Goal: Task Accomplishment & Management: Complete application form

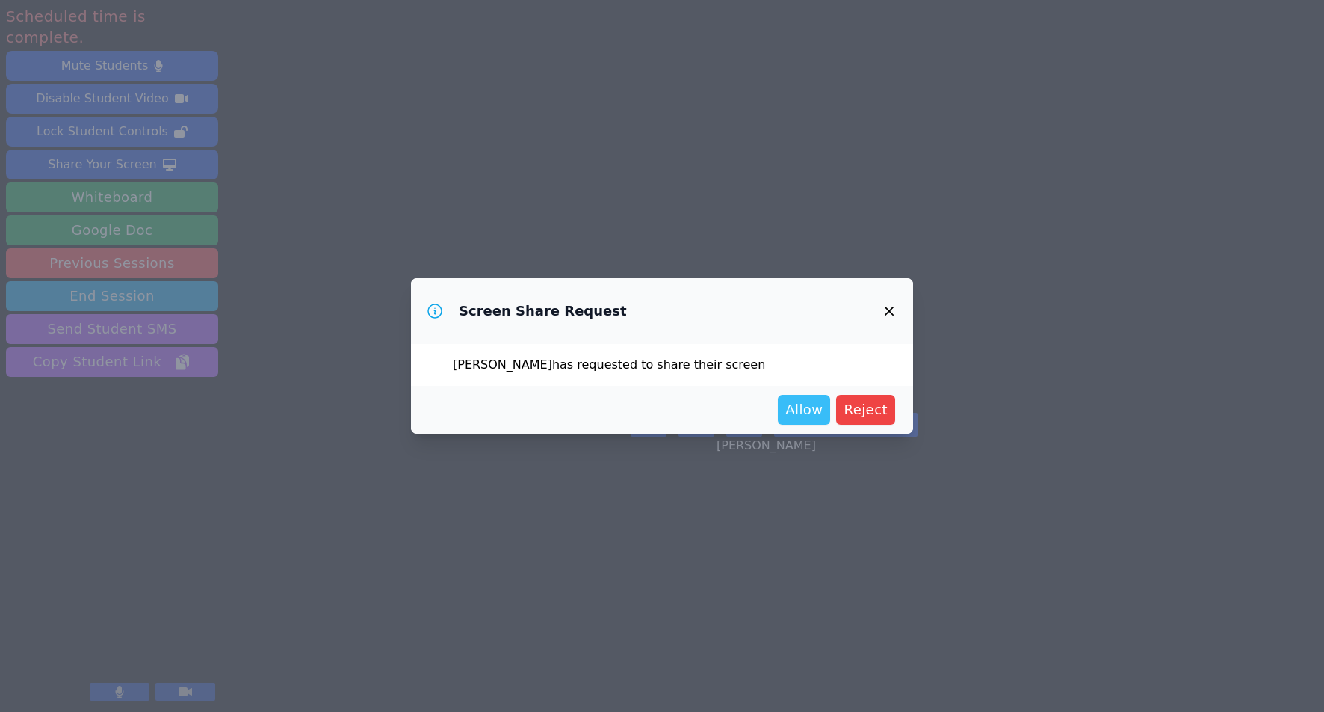
click at [798, 409] on span "Allow" at bounding box center [804, 409] width 37 height 21
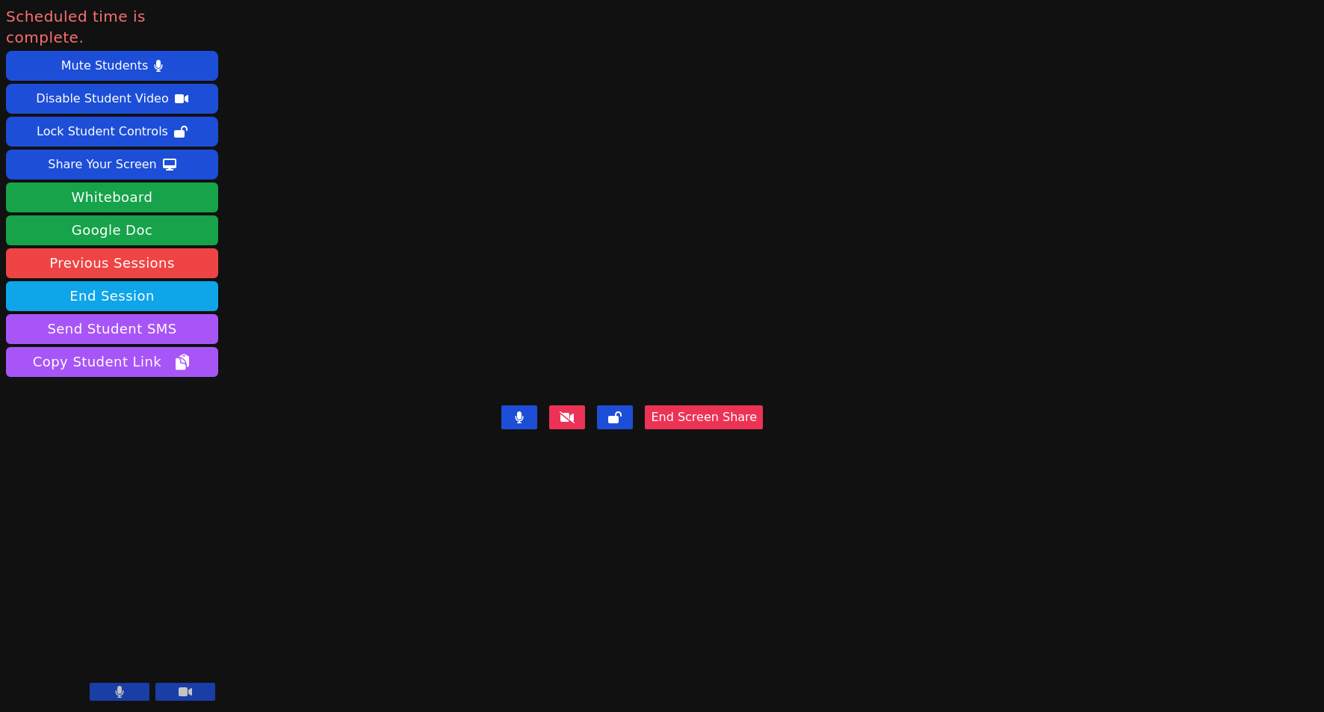
click at [763, 429] on button "End Screen Share" at bounding box center [704, 417] width 118 height 24
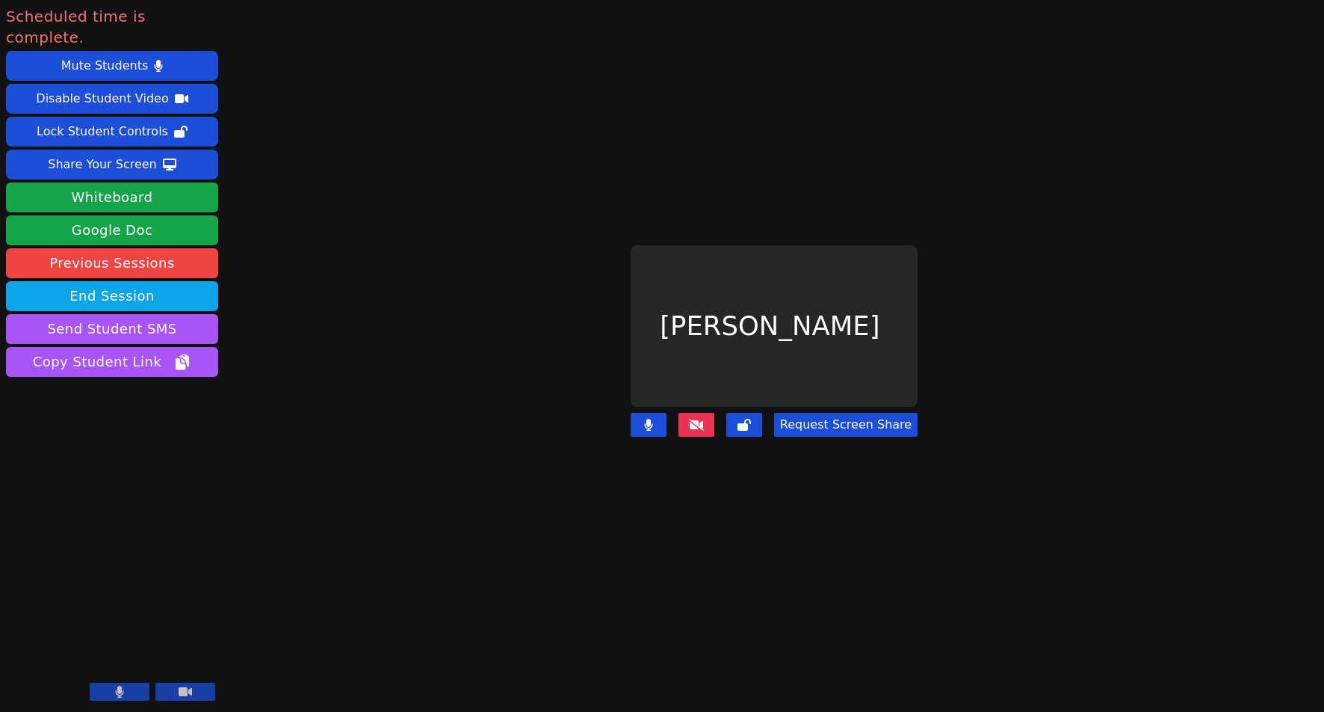
click at [696, 422] on button at bounding box center [697, 425] width 36 height 24
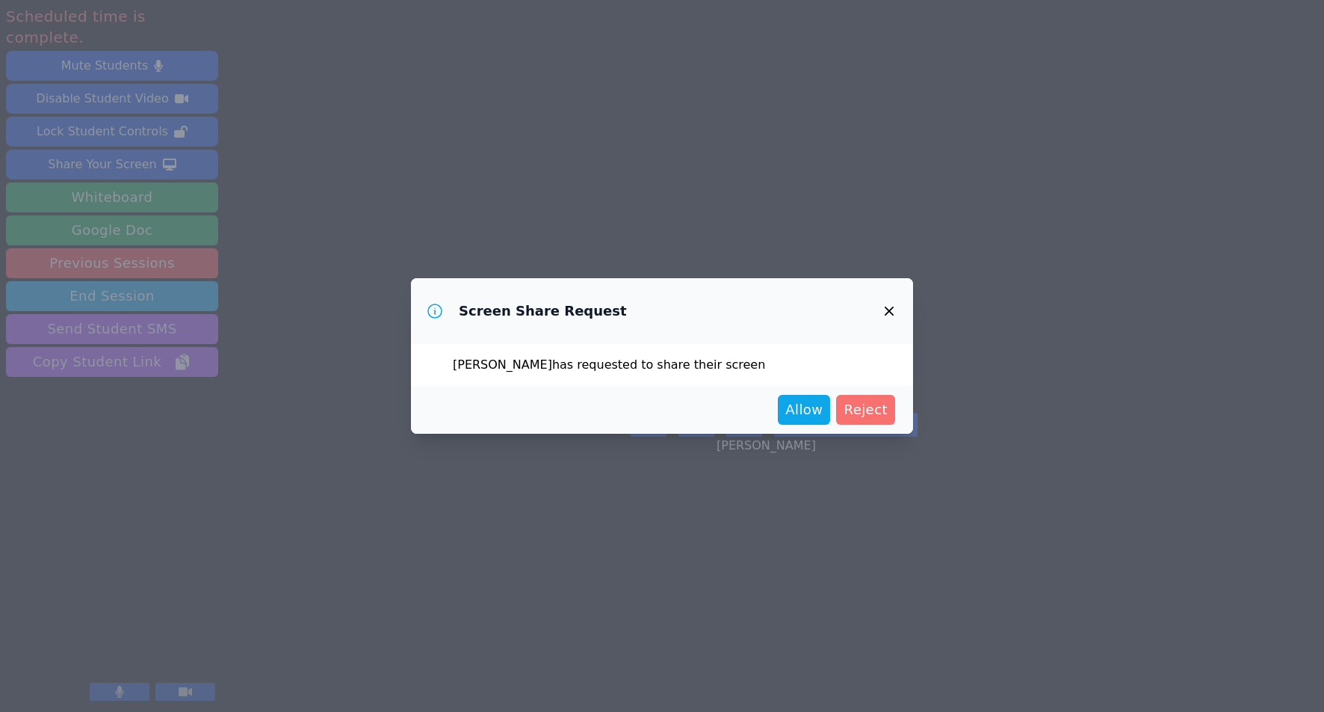
click at [864, 400] on span "Reject" at bounding box center [866, 409] width 44 height 21
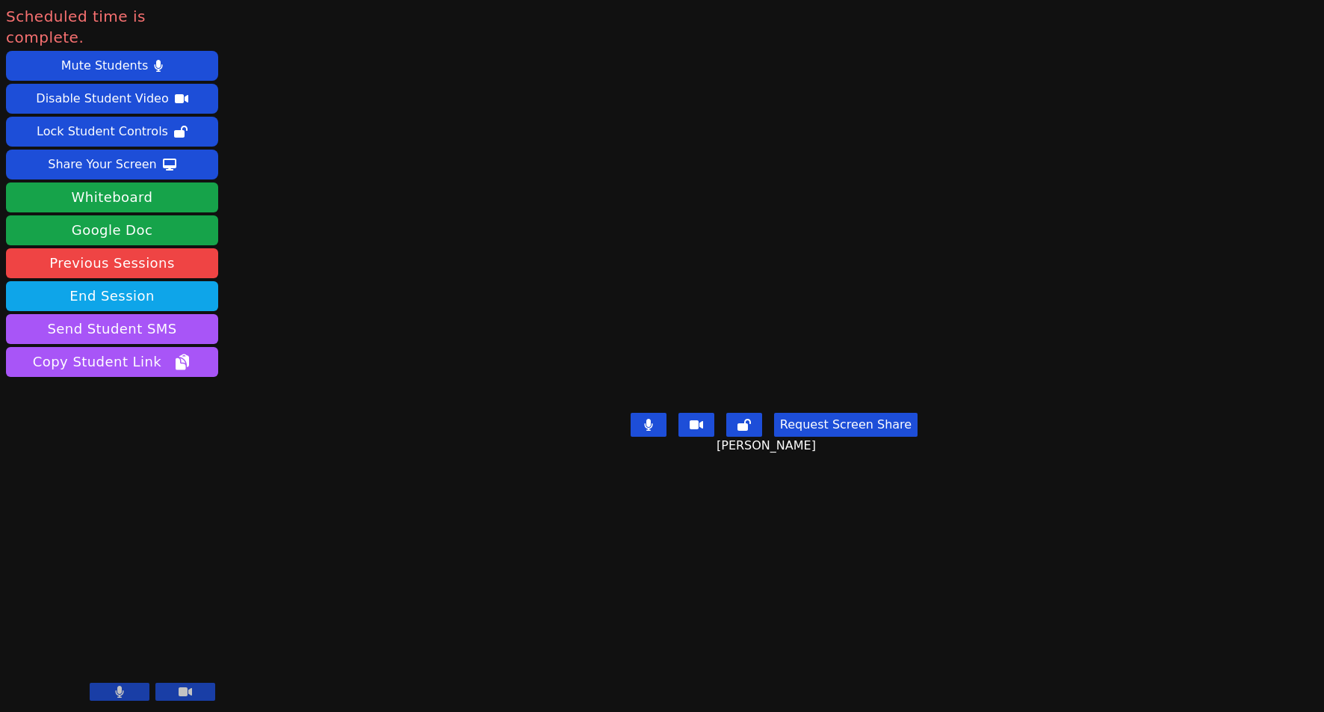
click at [819, 437] on button "Request Screen Share" at bounding box center [846, 425] width 144 height 24
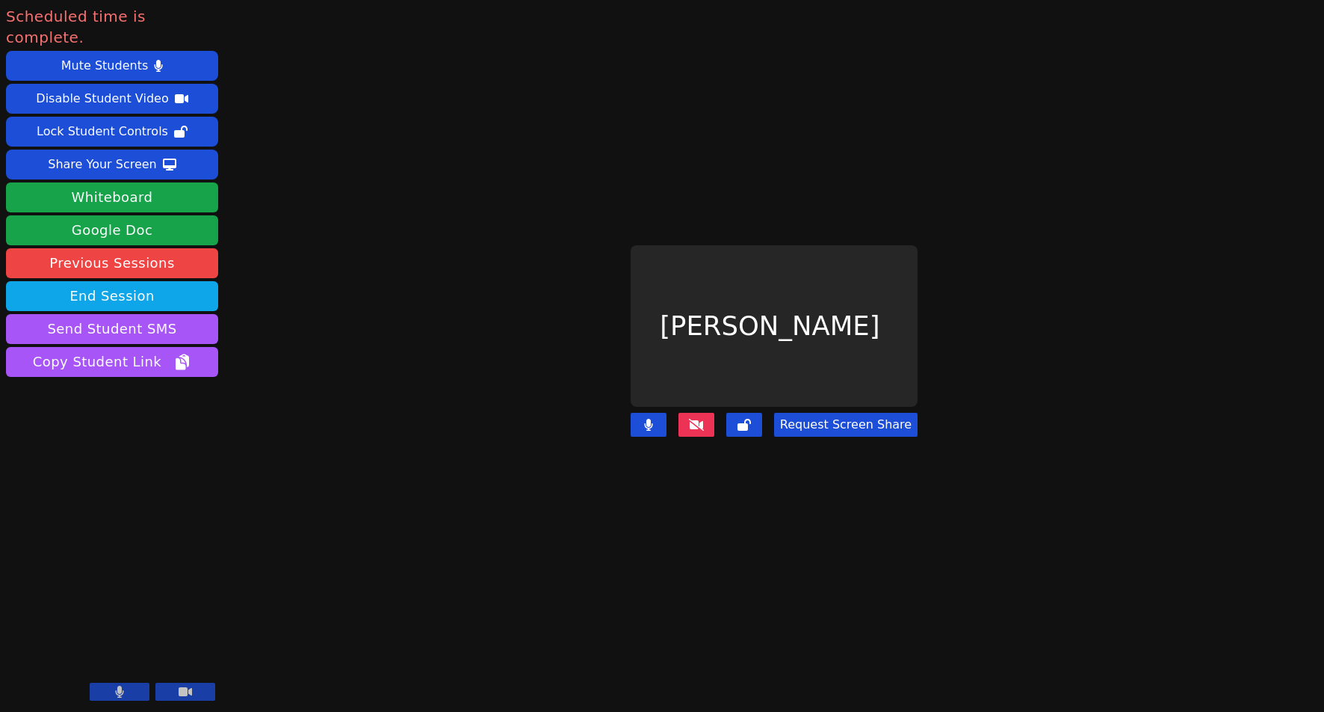
click at [846, 417] on button "Request Screen Share" at bounding box center [846, 425] width 144 height 24
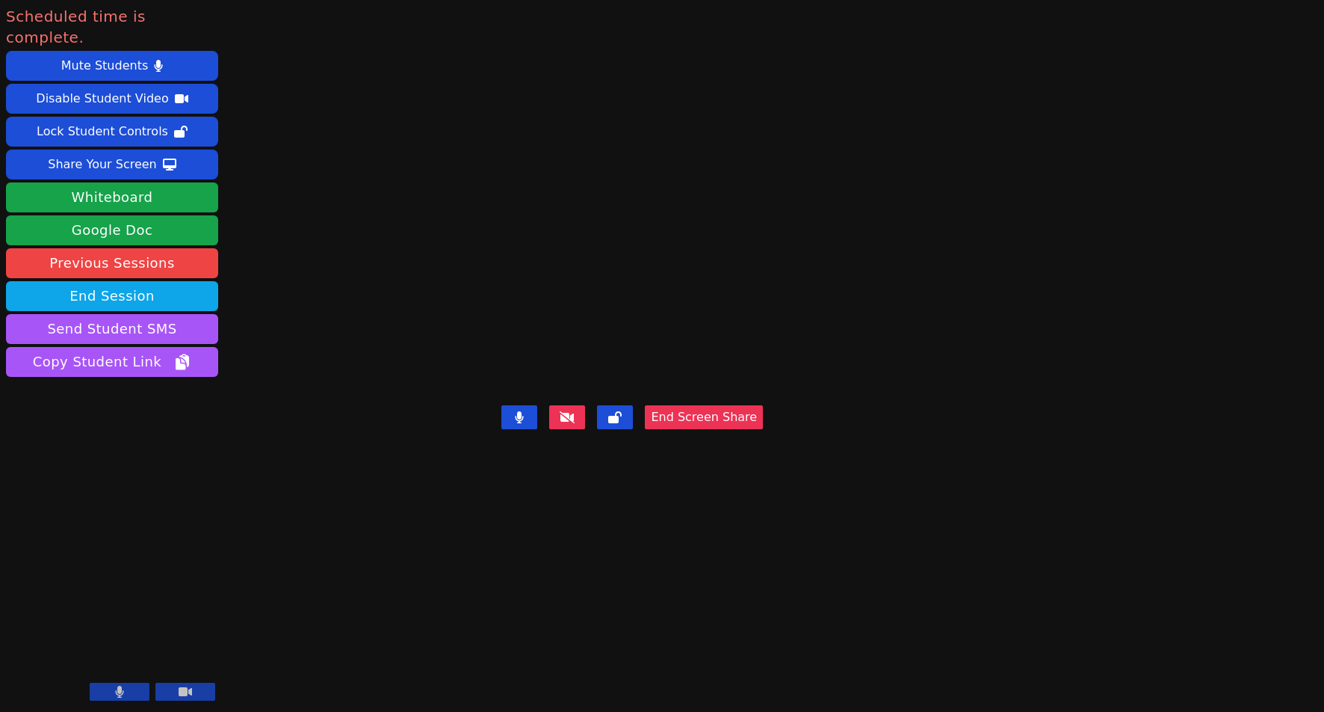
click at [763, 429] on button "End Screen Share" at bounding box center [704, 417] width 118 height 24
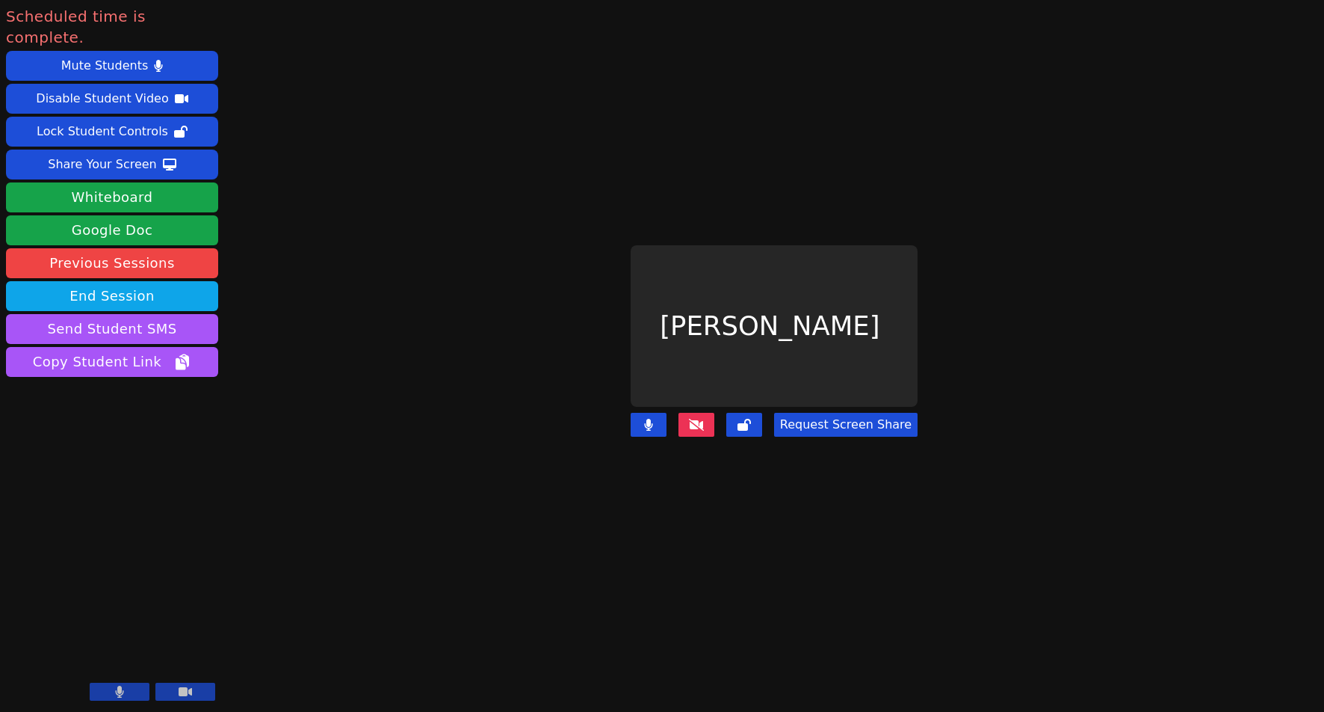
click at [692, 419] on icon at bounding box center [696, 425] width 15 height 12
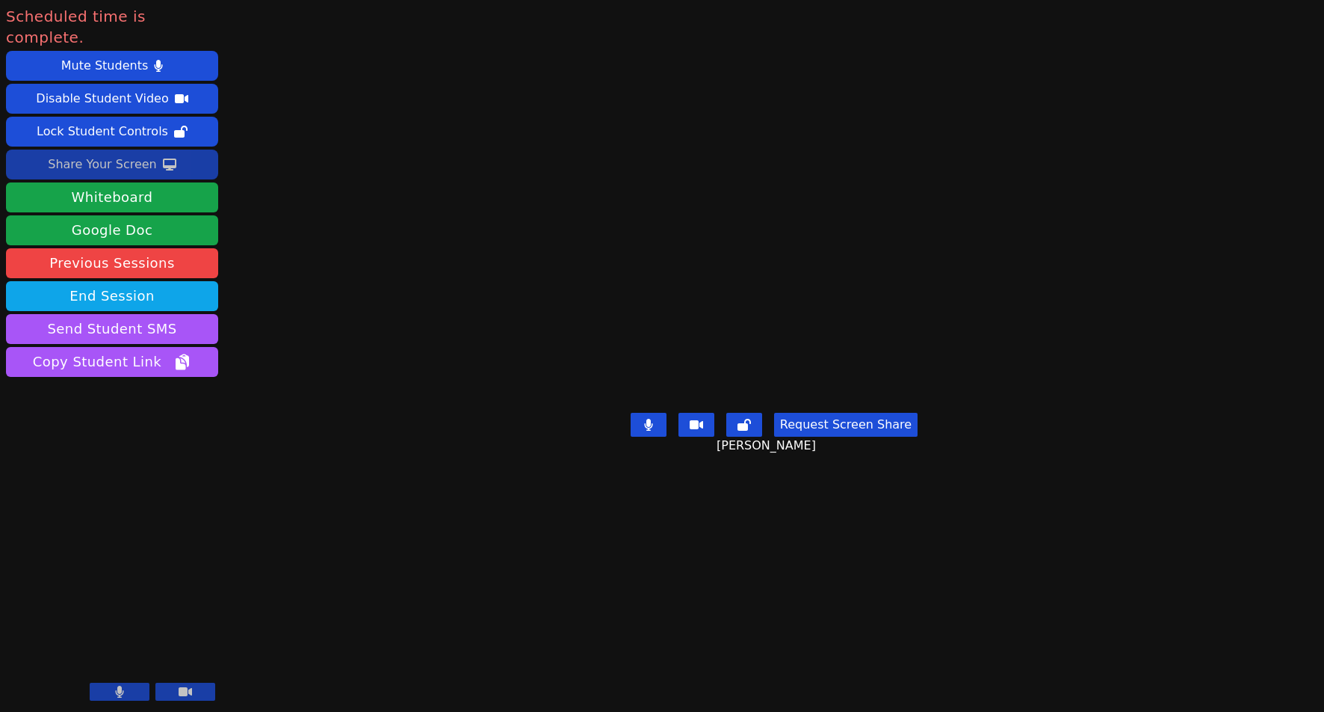
click at [136, 152] on div "Share Your Screen" at bounding box center [102, 164] width 109 height 24
click at [102, 281] on button "End Session" at bounding box center [112, 296] width 212 height 30
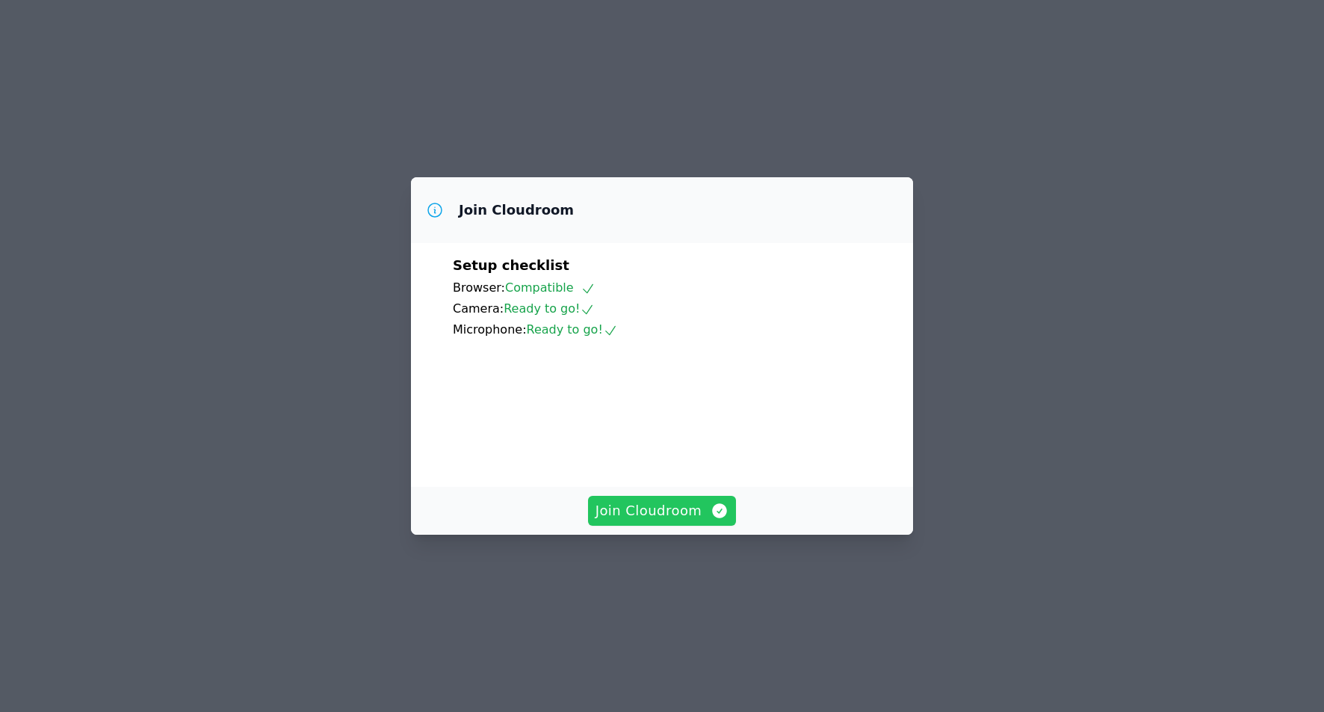
click at [612, 521] on span "Join Cloudroom" at bounding box center [663, 510] width 134 height 21
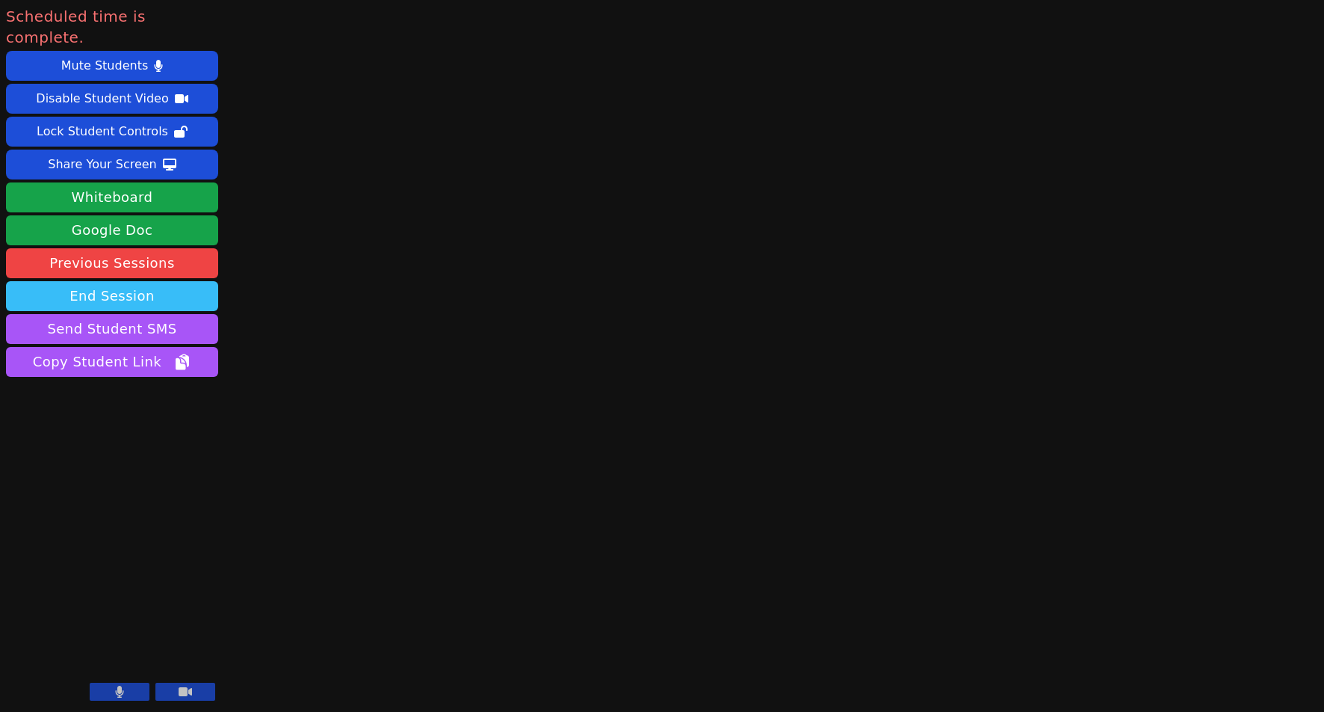
click at [147, 281] on button "End Session" at bounding box center [112, 296] width 212 height 30
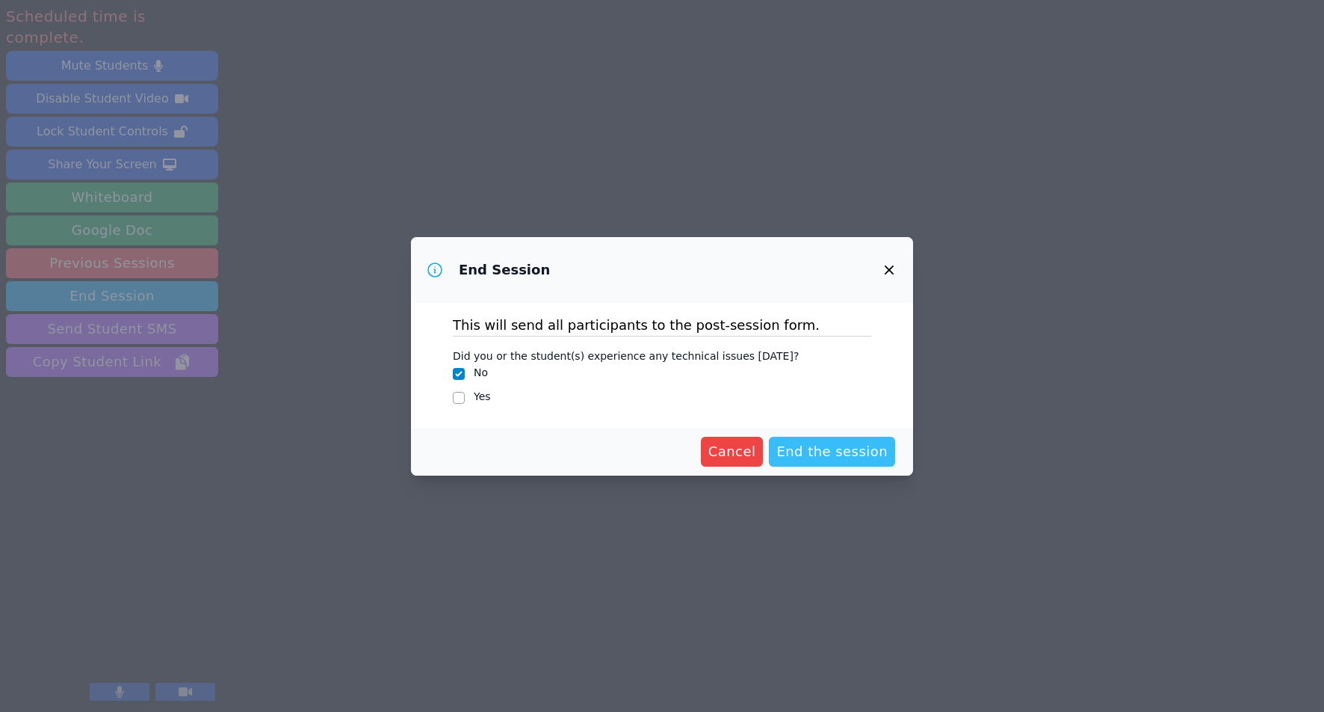
click at [826, 456] on span "End the session" at bounding box center [832, 451] width 111 height 21
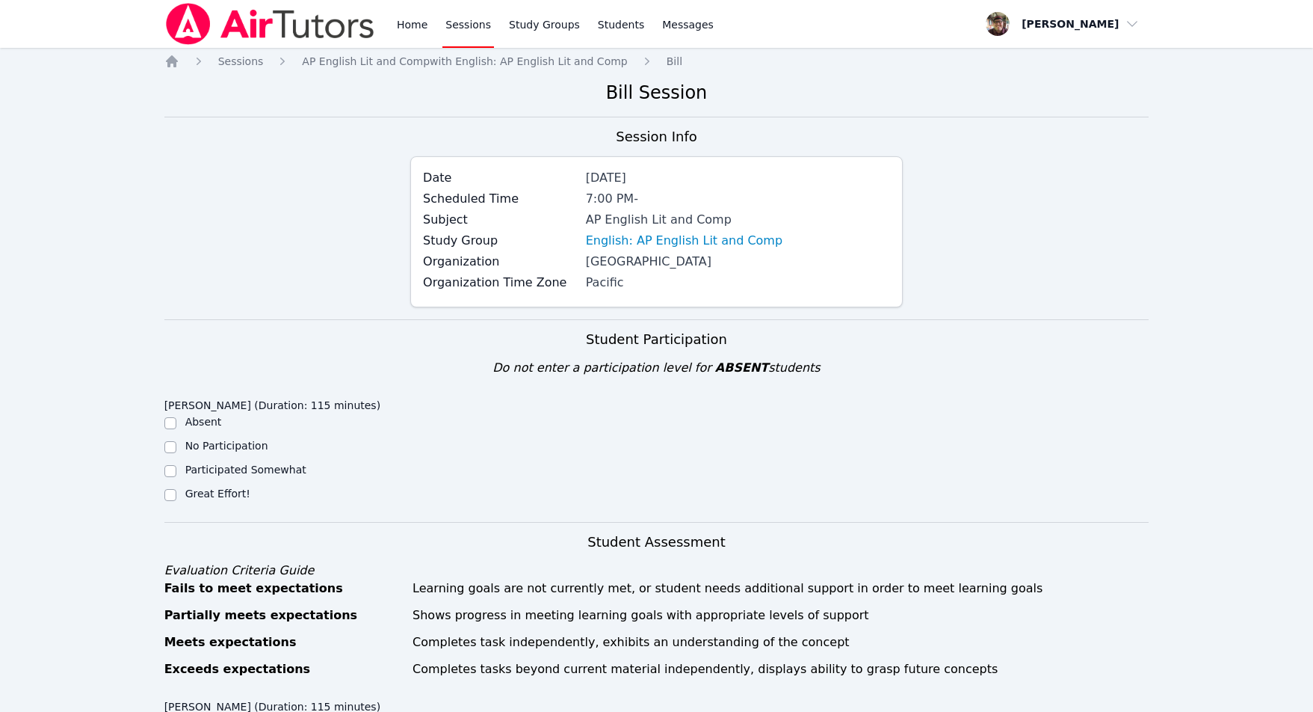
click at [190, 493] on label "Great Effort!" at bounding box center [217, 493] width 65 height 12
click at [176, 493] on input "Great Effort!" at bounding box center [170, 495] width 12 height 12
checkbox input "true"
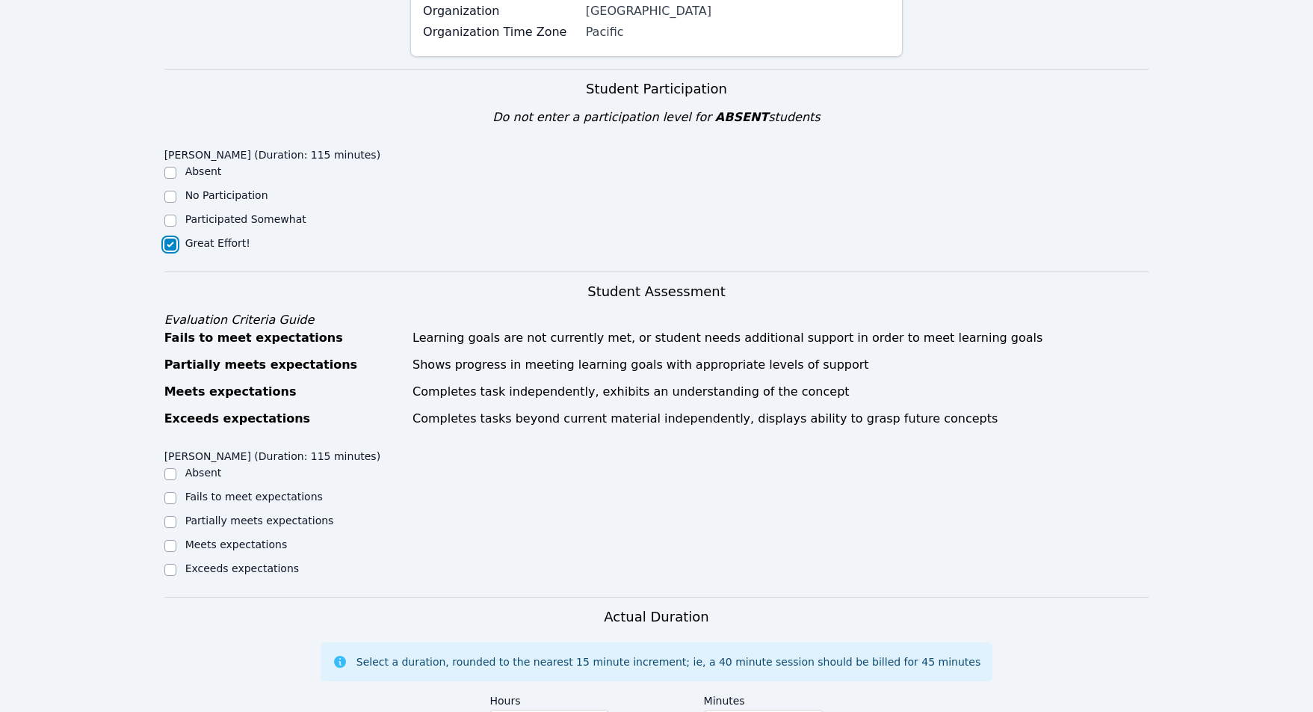
scroll to position [367, 0]
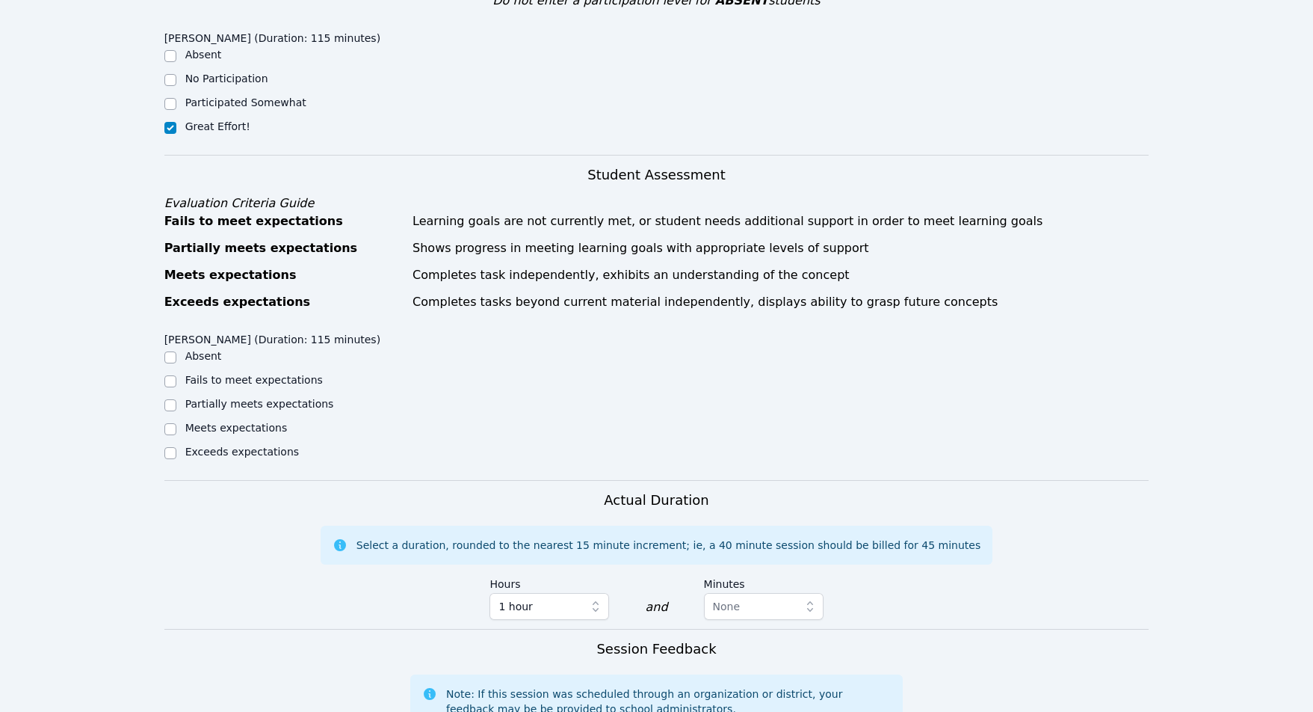
click at [179, 452] on div "Exceeds expectations" at bounding box center [287, 453] width 246 height 18
click at [167, 453] on input "Exceeds expectations" at bounding box center [170, 453] width 12 height 12
checkbox input "true"
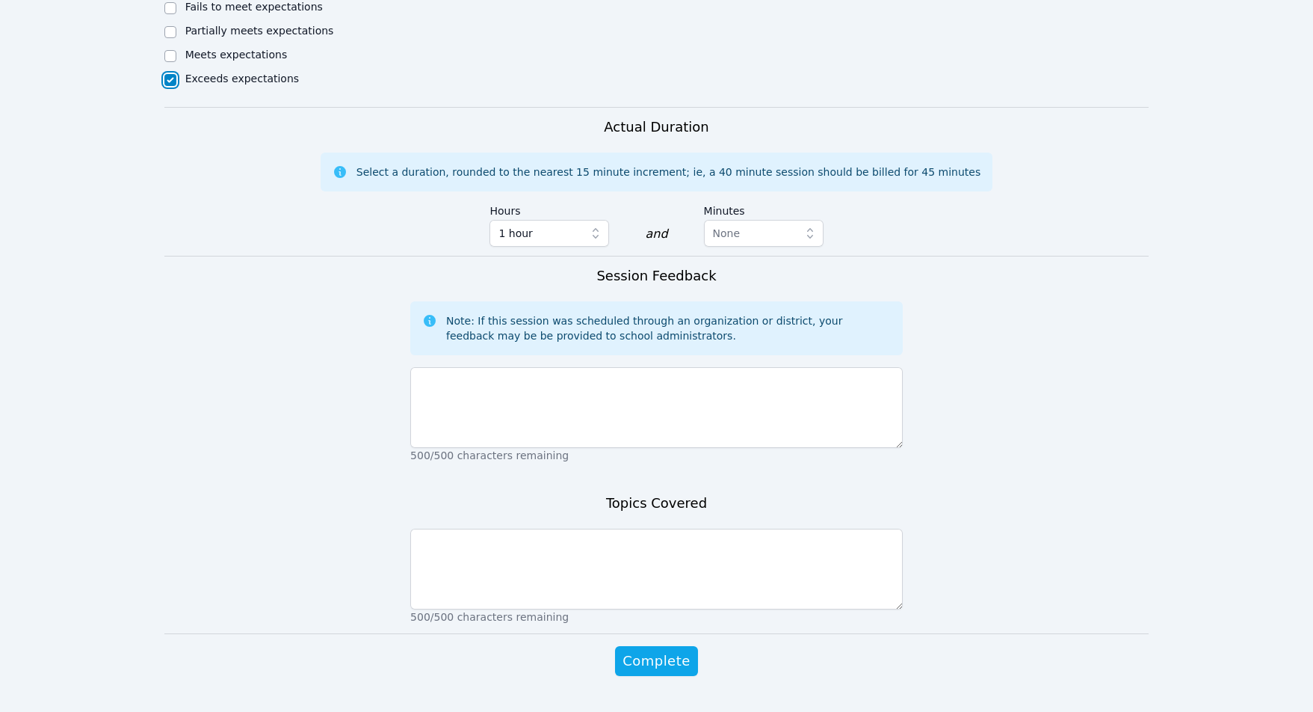
scroll to position [776, 0]
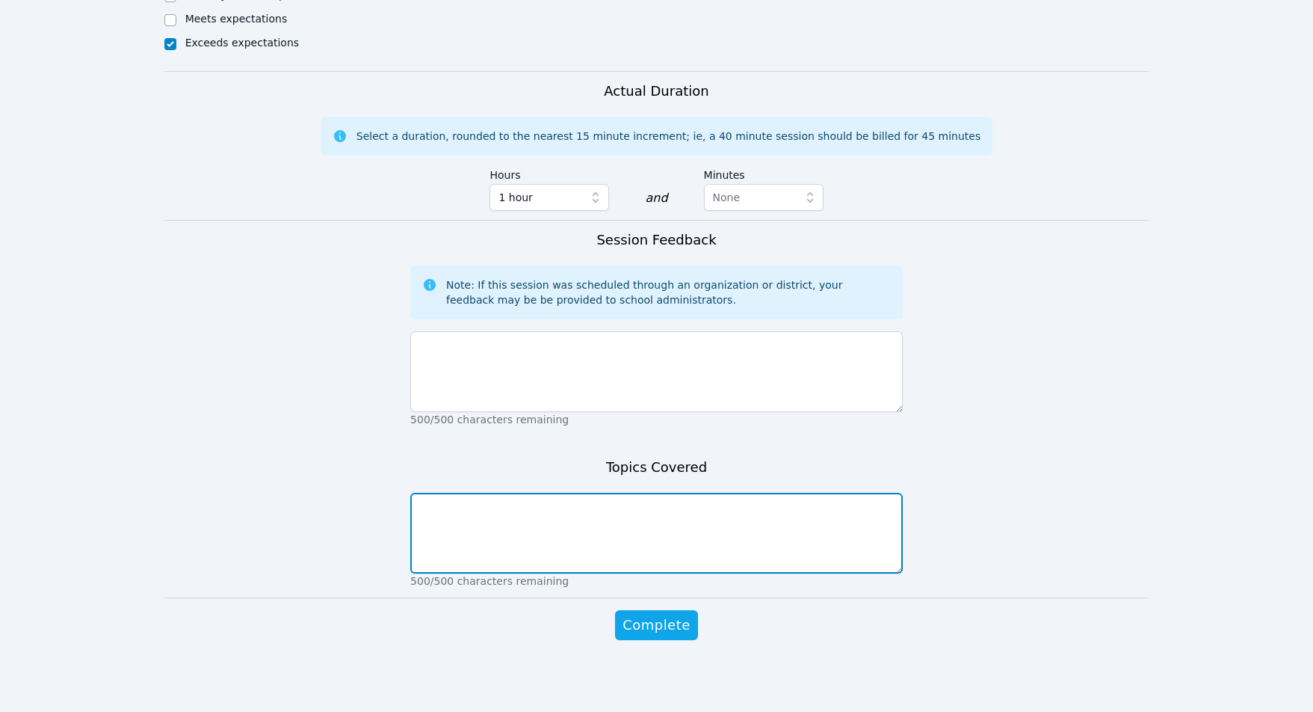
click at [501, 518] on textarea at bounding box center [656, 533] width 493 height 81
type textarea "AP Lit/Comp structure, expectations, style of testing"
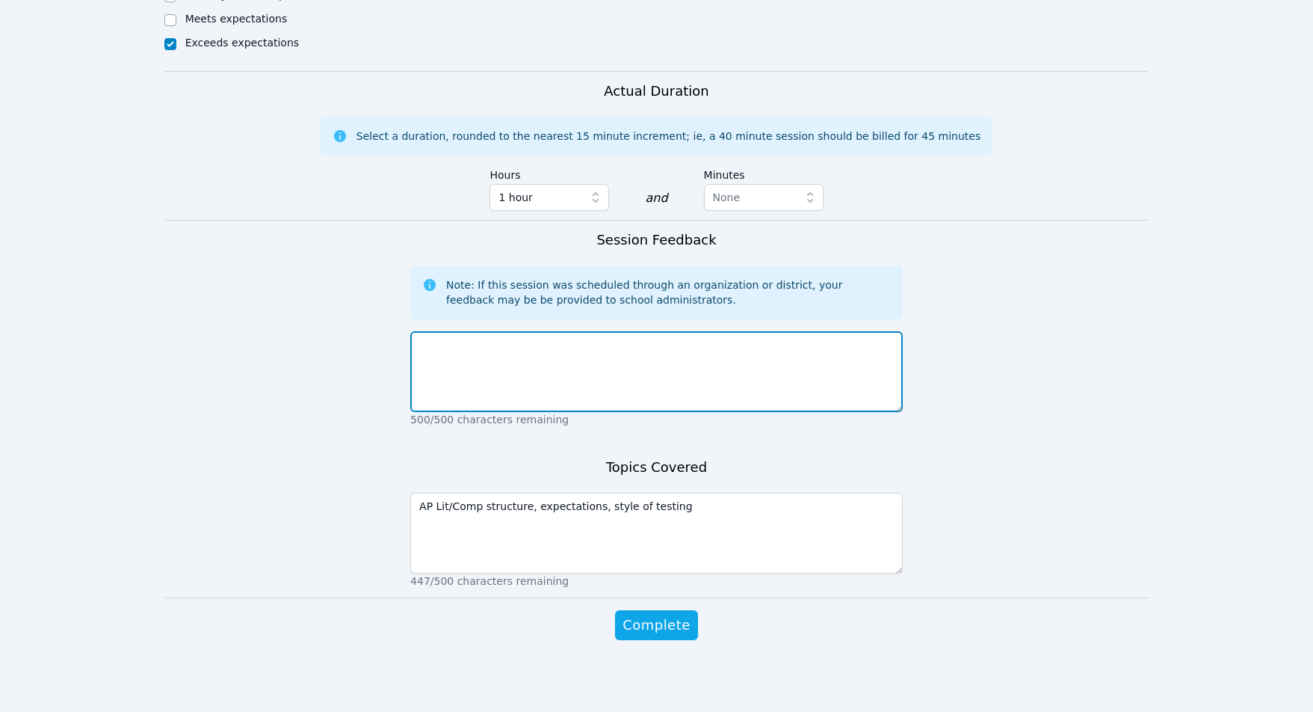
click at [505, 350] on textarea at bounding box center [656, 371] width 493 height 81
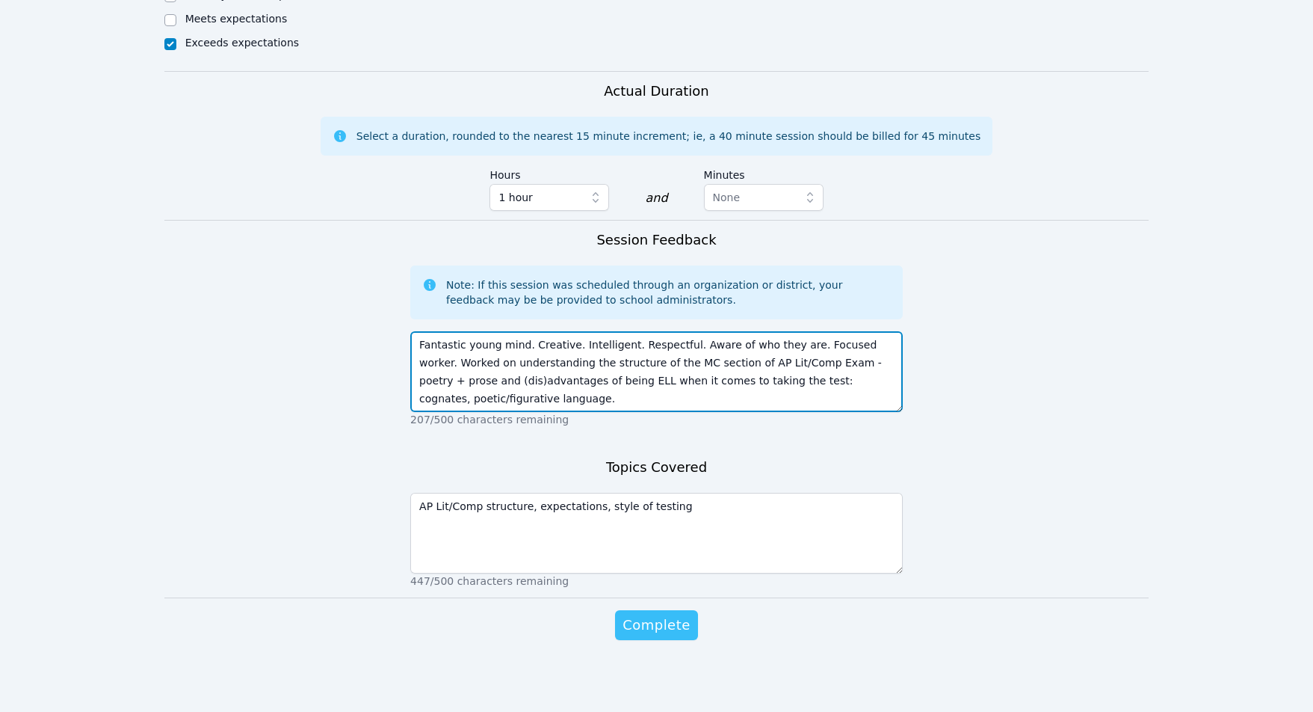
type textarea "Fantastic young mind. Creative. Intelligent. Respectful. Aware of who they are.…"
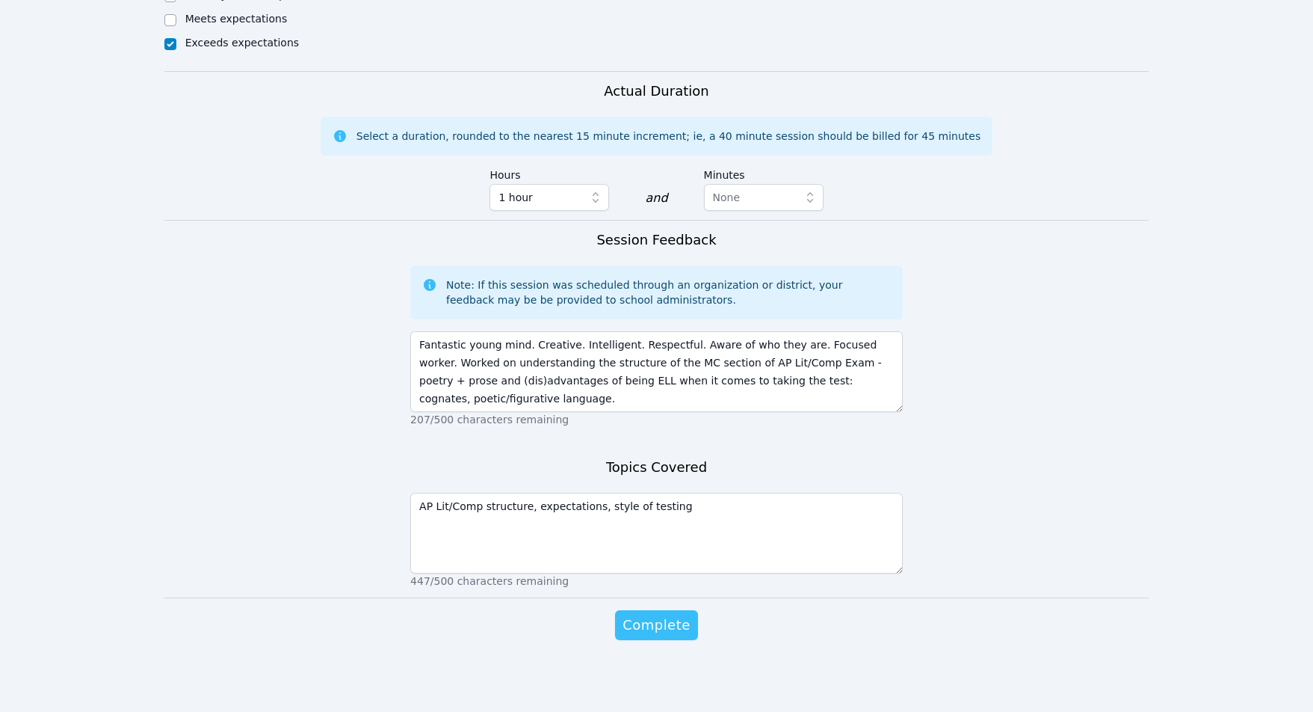
click at [650, 619] on span "Complete" at bounding box center [656, 624] width 67 height 21
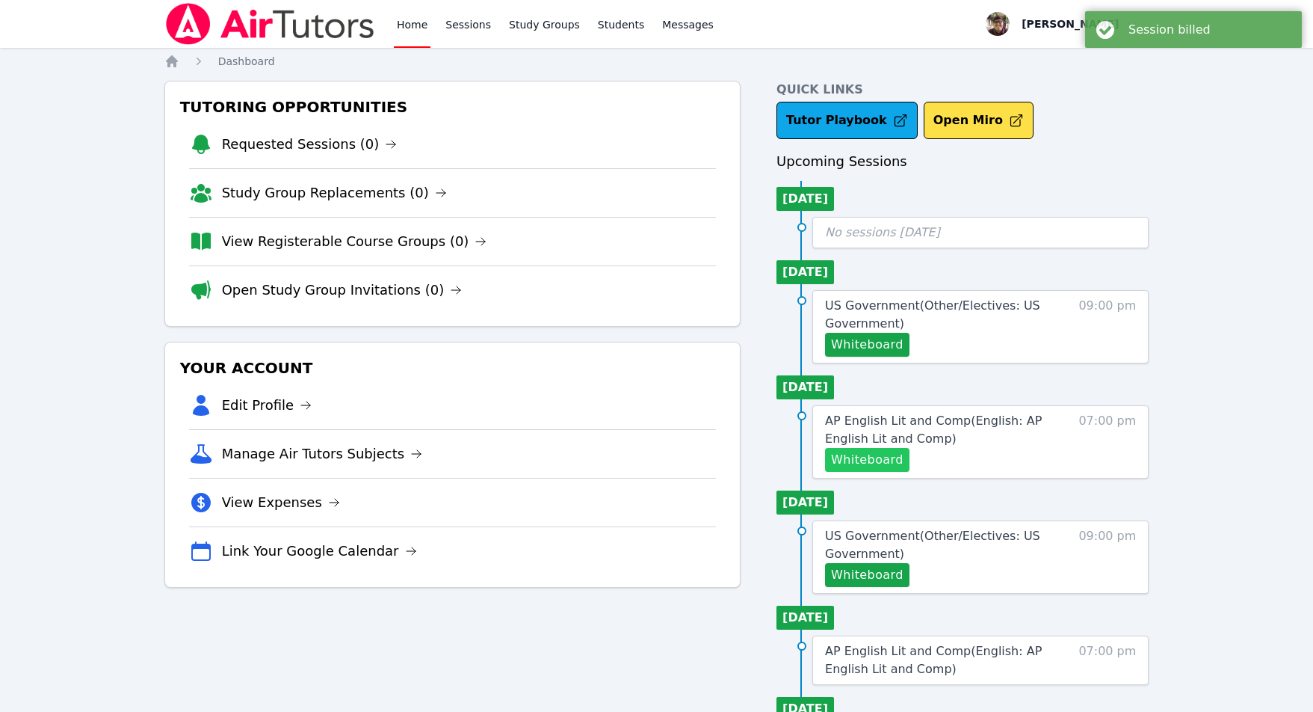
click at [861, 466] on button "Whiteboard" at bounding box center [867, 460] width 84 height 24
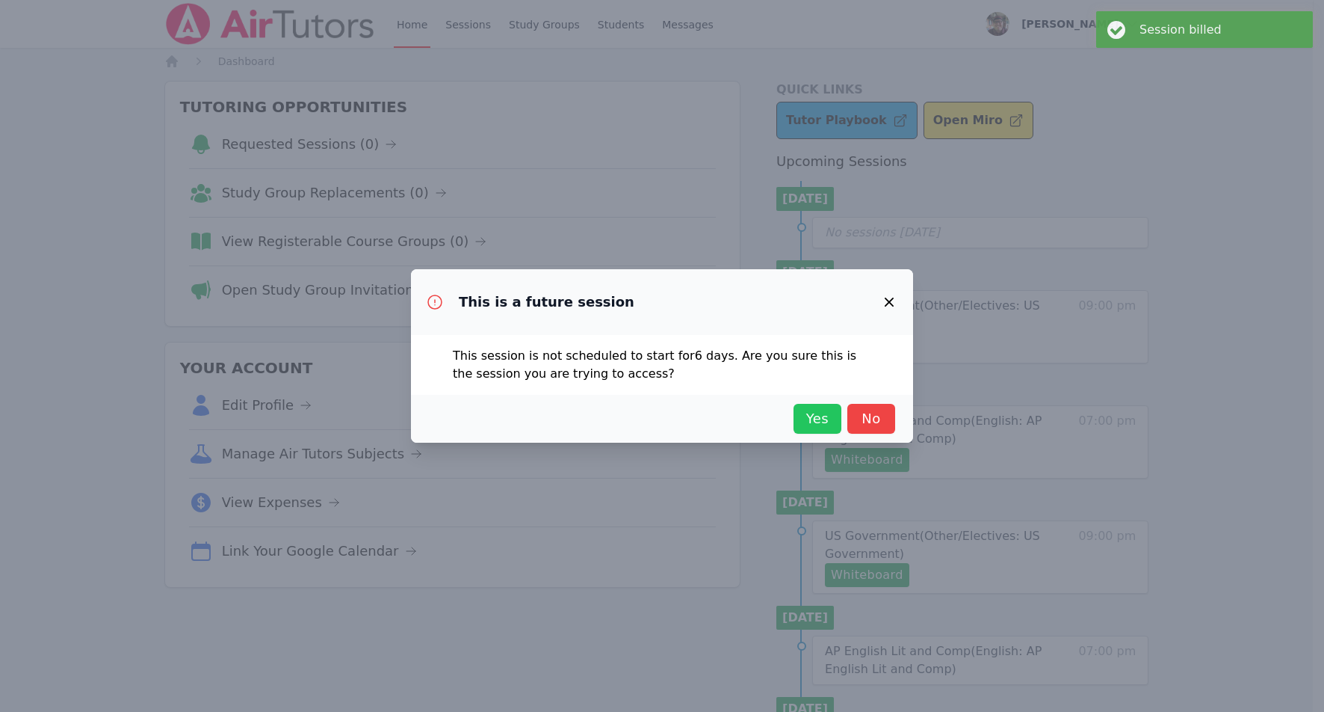
click at [815, 413] on span "Yes" at bounding box center [817, 418] width 33 height 21
